Goal: Find specific page/section: Find specific page/section

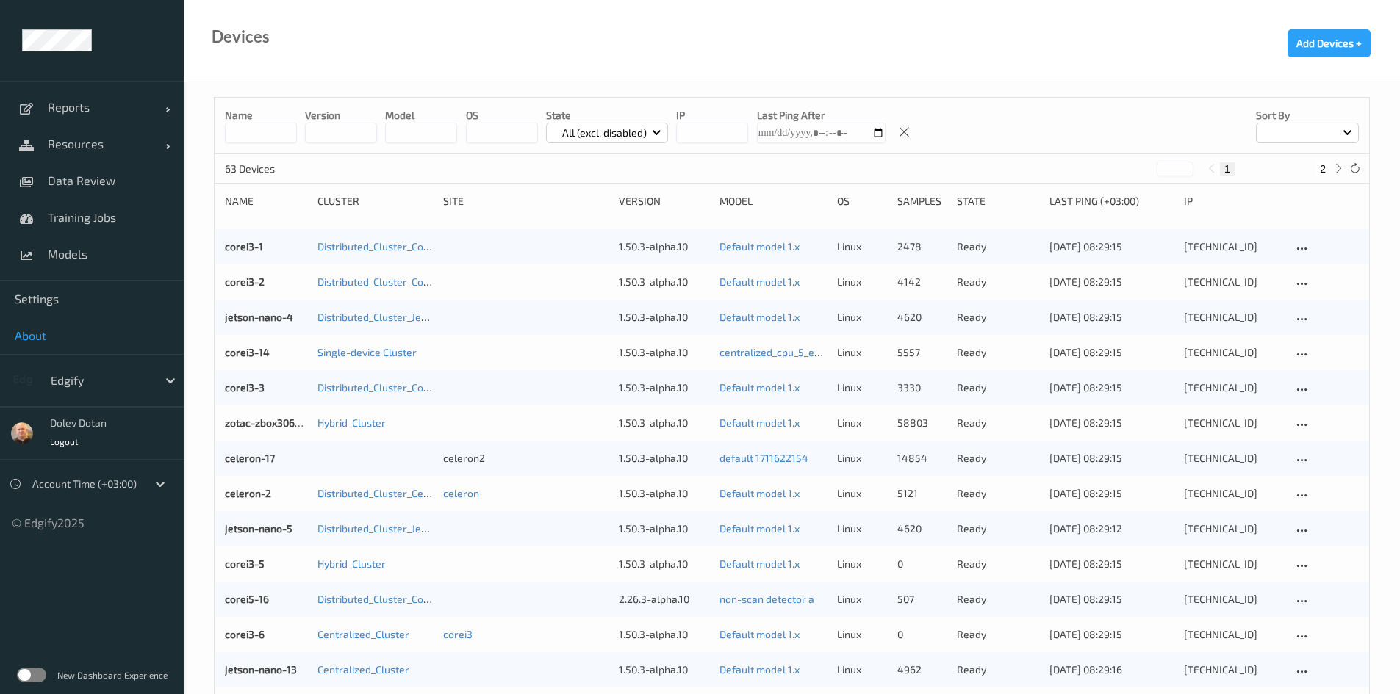
click at [36, 333] on span "About" at bounding box center [92, 335] width 154 height 15
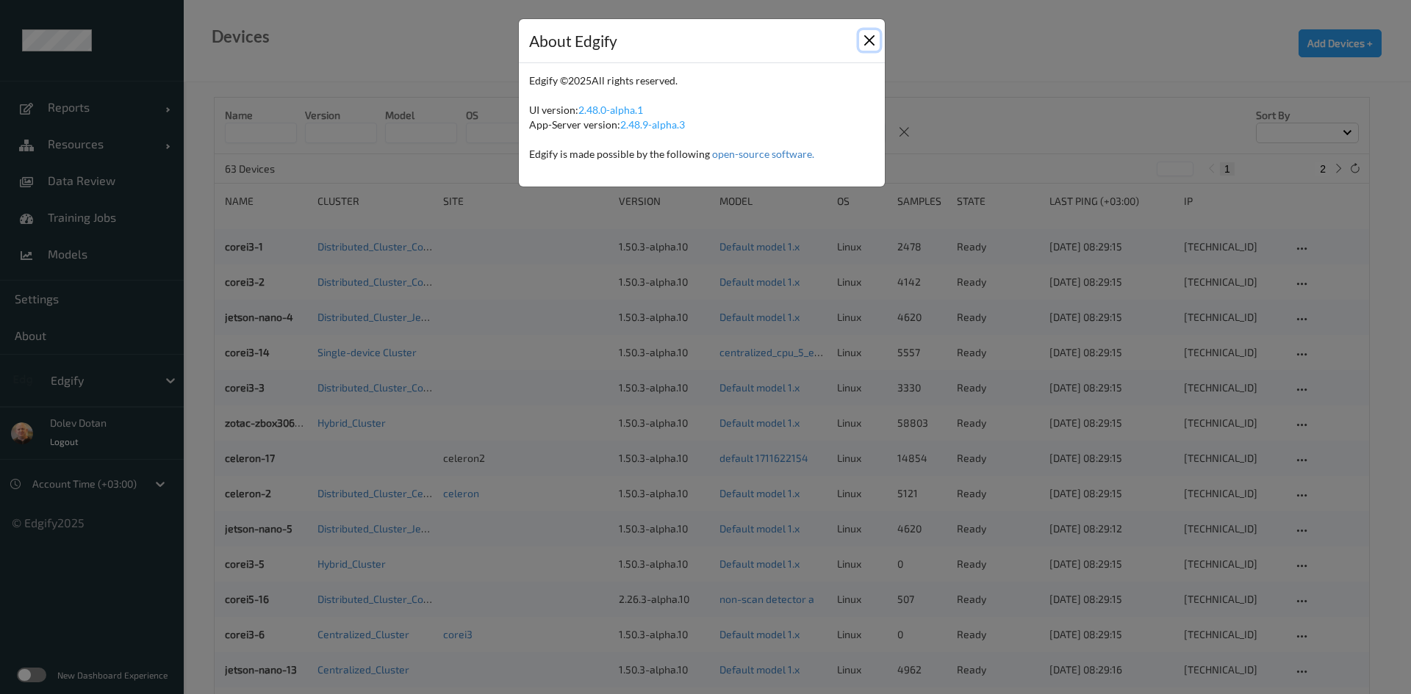
click at [869, 40] on button "Close" at bounding box center [869, 40] width 21 height 21
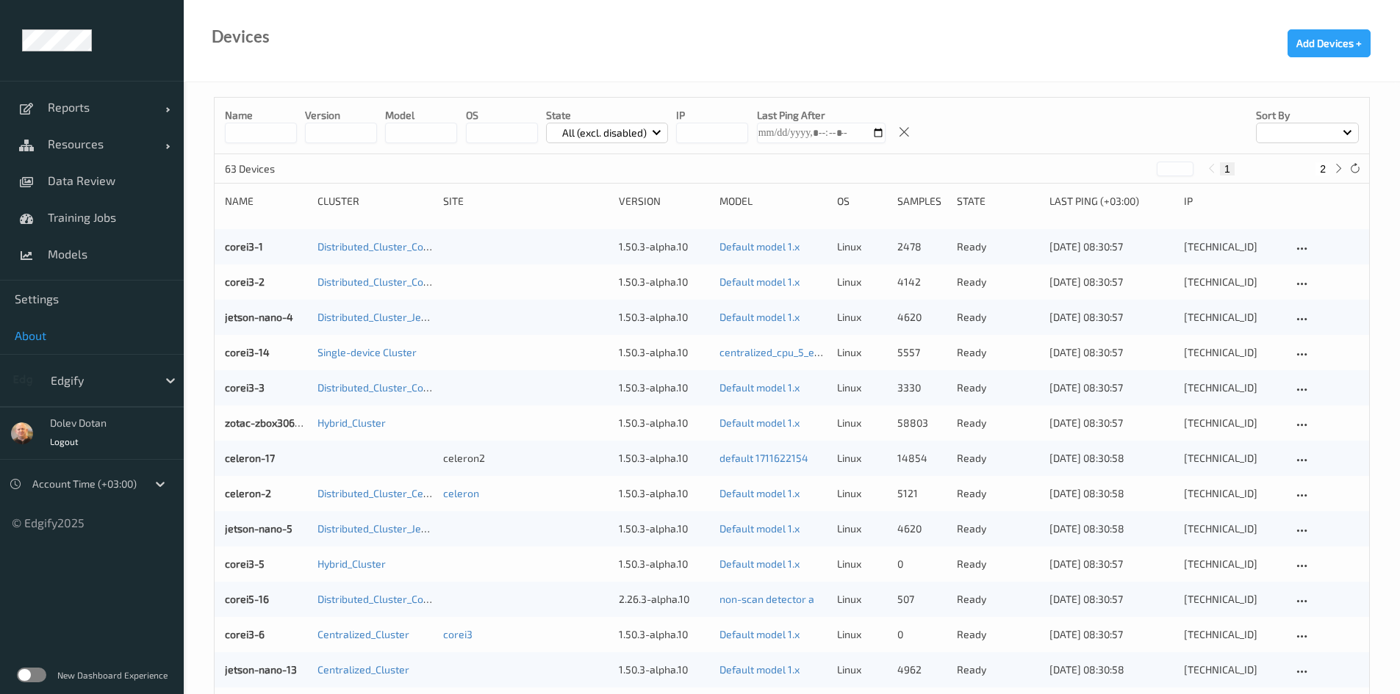
click at [57, 339] on span "About" at bounding box center [92, 335] width 154 height 15
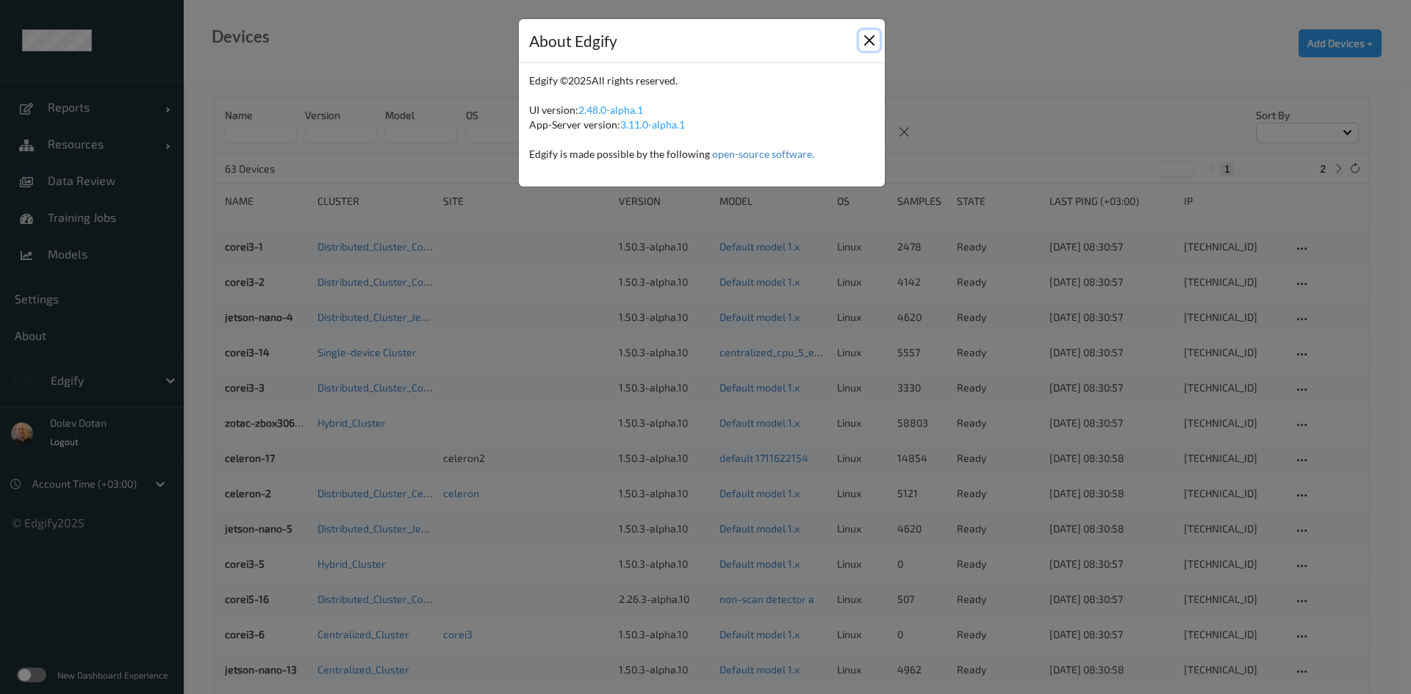
click at [866, 39] on button "Close" at bounding box center [869, 40] width 21 height 21
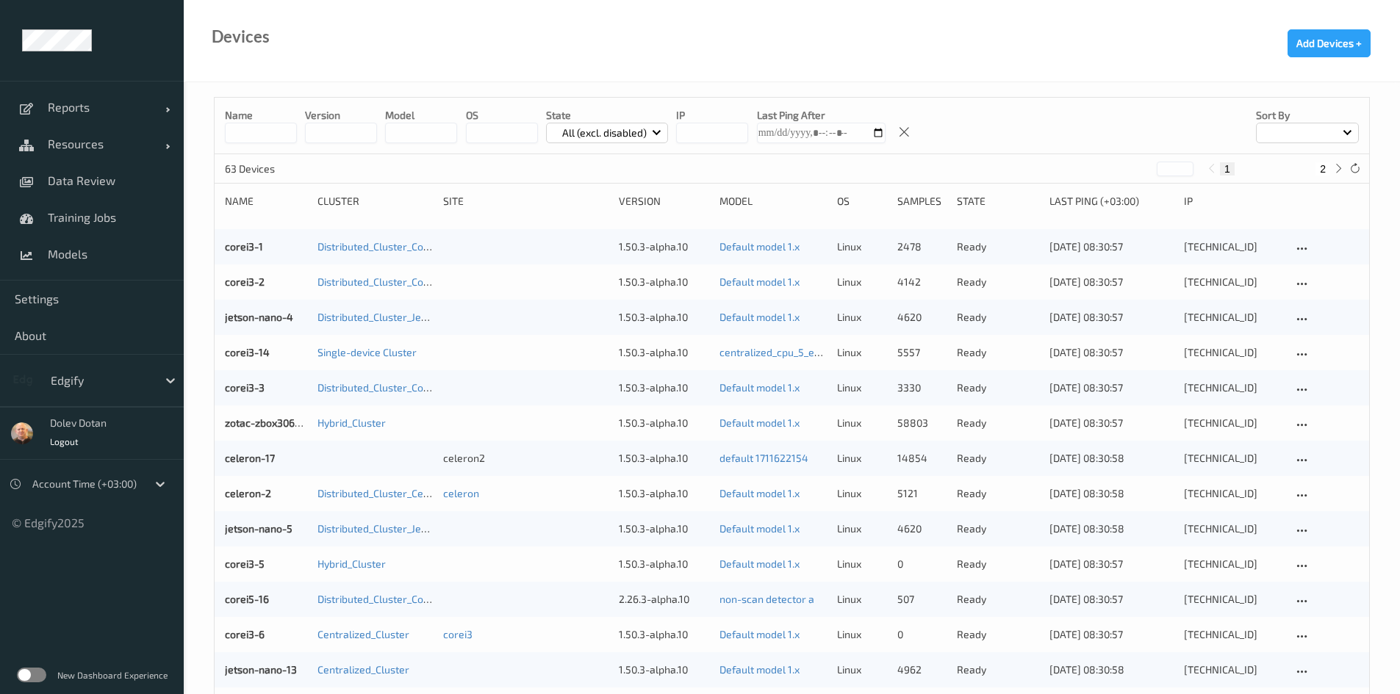
click at [32, 679] on label at bounding box center [31, 675] width 29 height 15
